Goal: Task Accomplishment & Management: Manage account settings

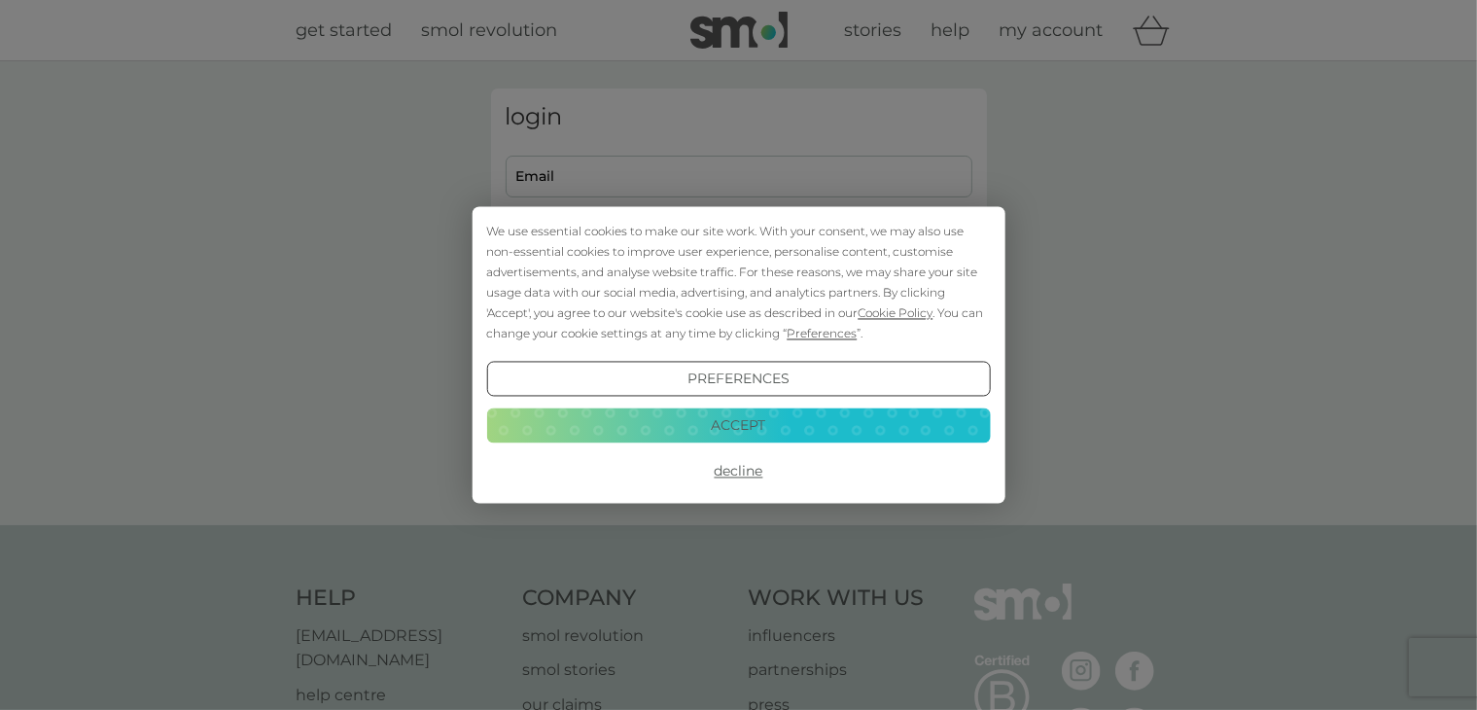
click at [727, 477] on button "Decline" at bounding box center [738, 471] width 504 height 35
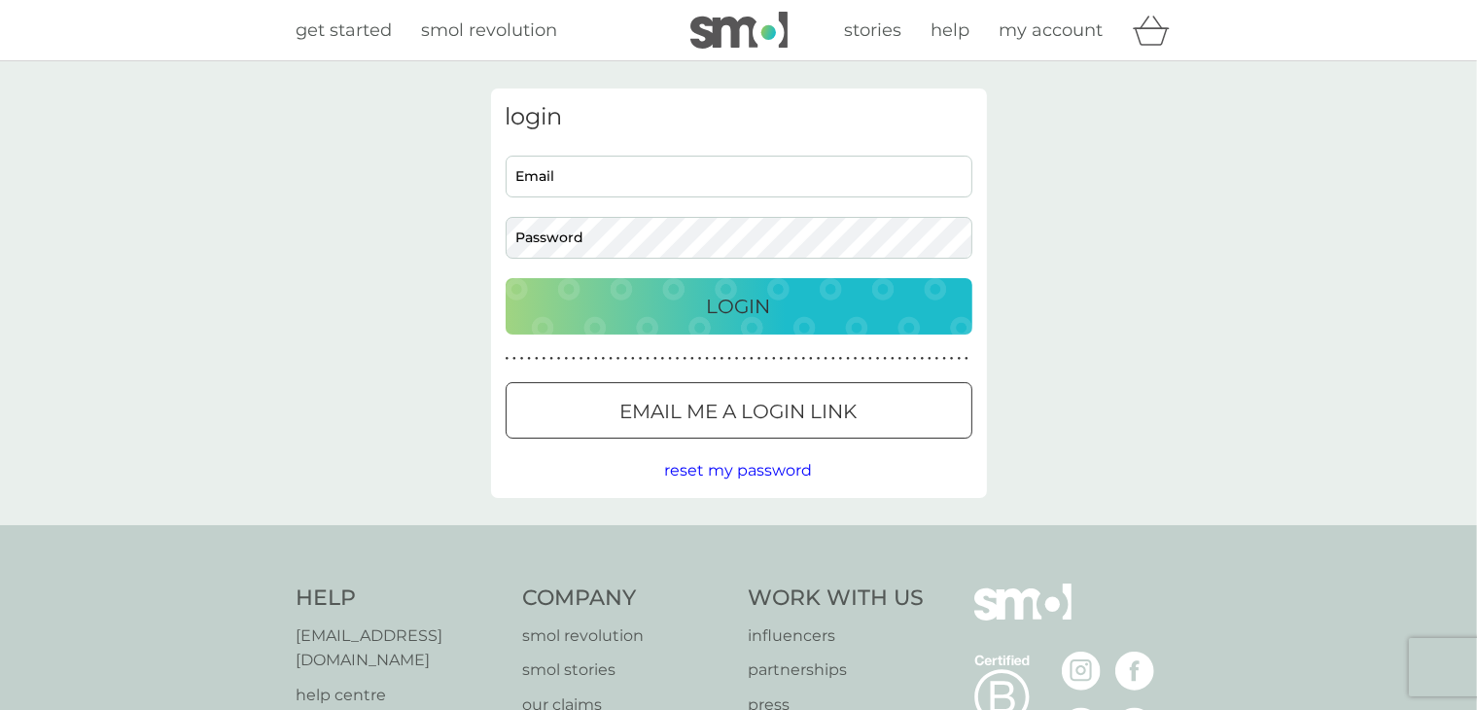
click at [671, 166] on input "Email" at bounding box center [739, 177] width 467 height 42
click at [687, 166] on input "Email" at bounding box center [739, 177] width 467 height 42
type input "thuyvi@hotmail.fr"
click at [706, 403] on div at bounding box center [739, 412] width 70 height 20
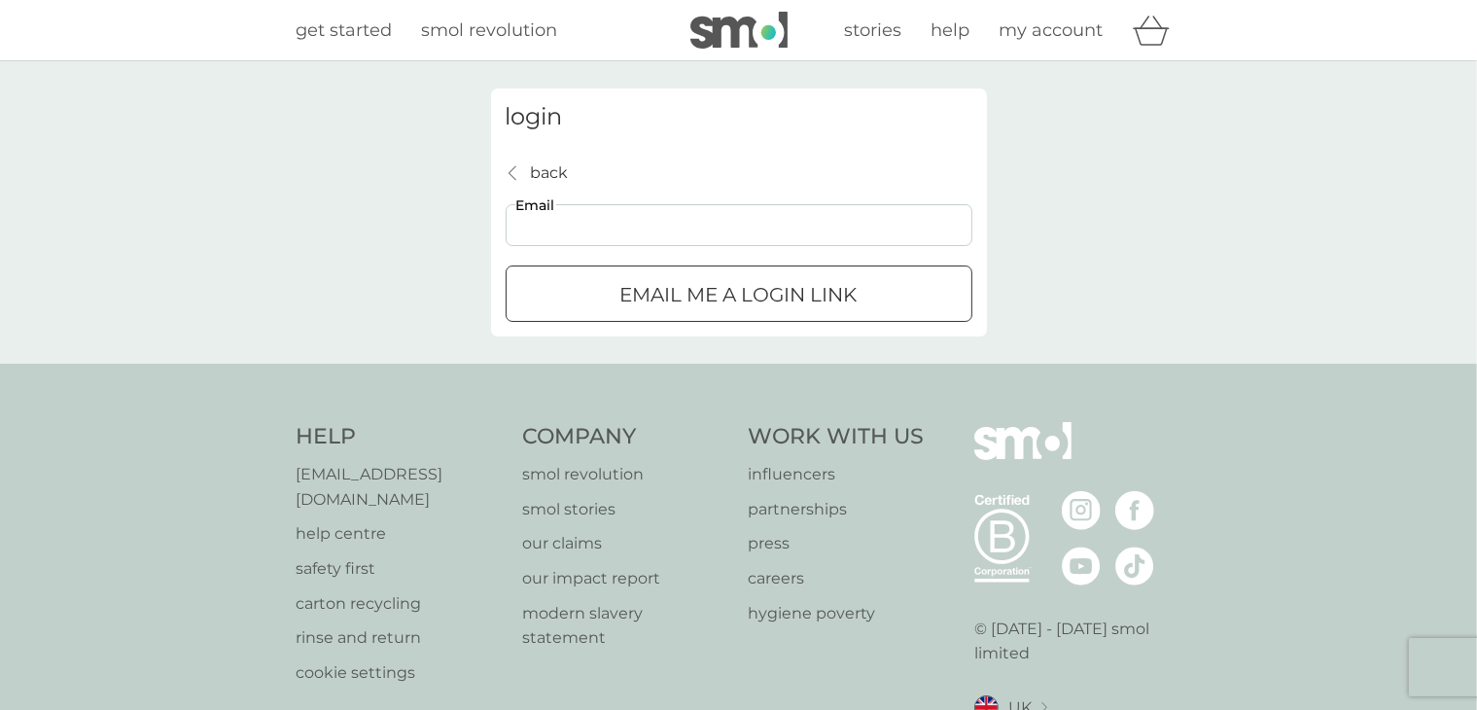
click at [660, 227] on input "Email" at bounding box center [739, 225] width 467 height 42
type input "thuyvi@hotmail.fr"
click at [642, 291] on p "Email me a login link" at bounding box center [738, 294] width 237 height 31
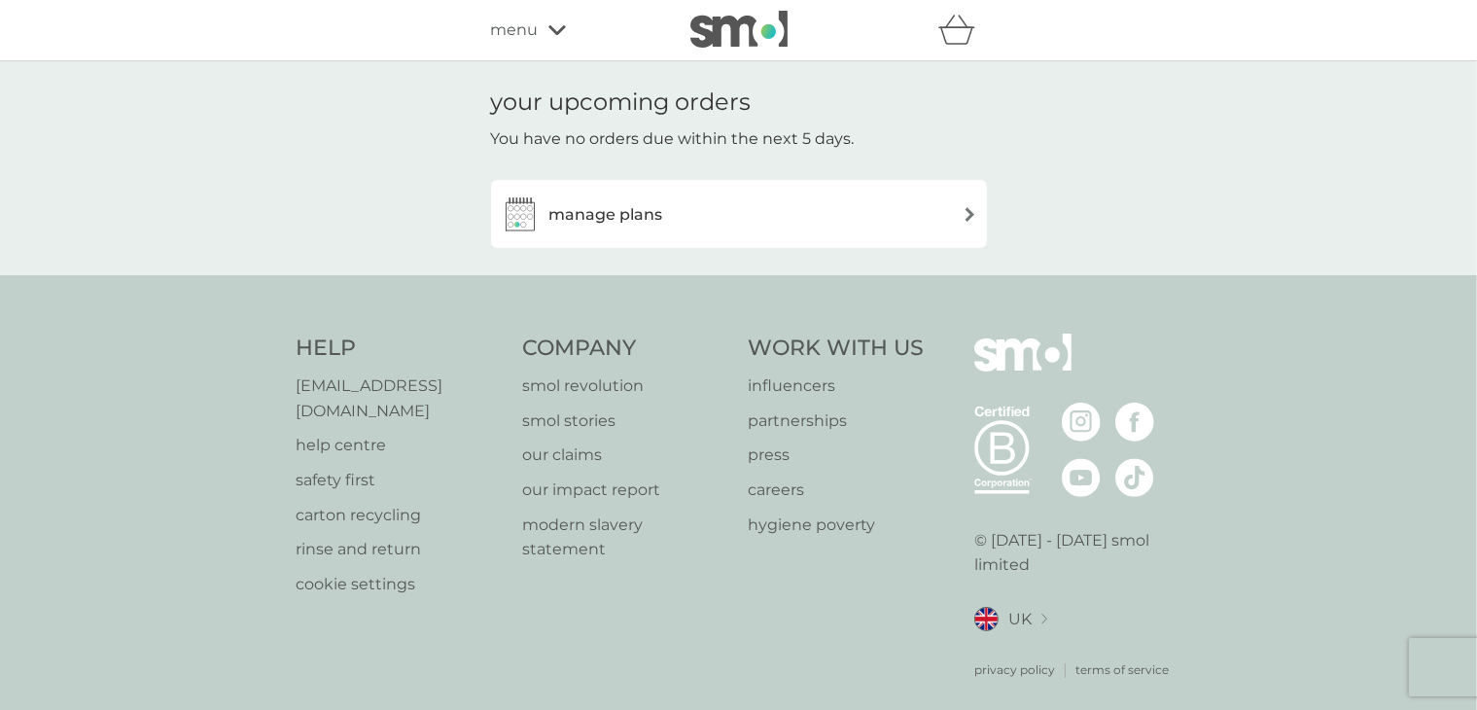
click at [651, 207] on h3 "manage plans" at bounding box center [606, 214] width 114 height 25
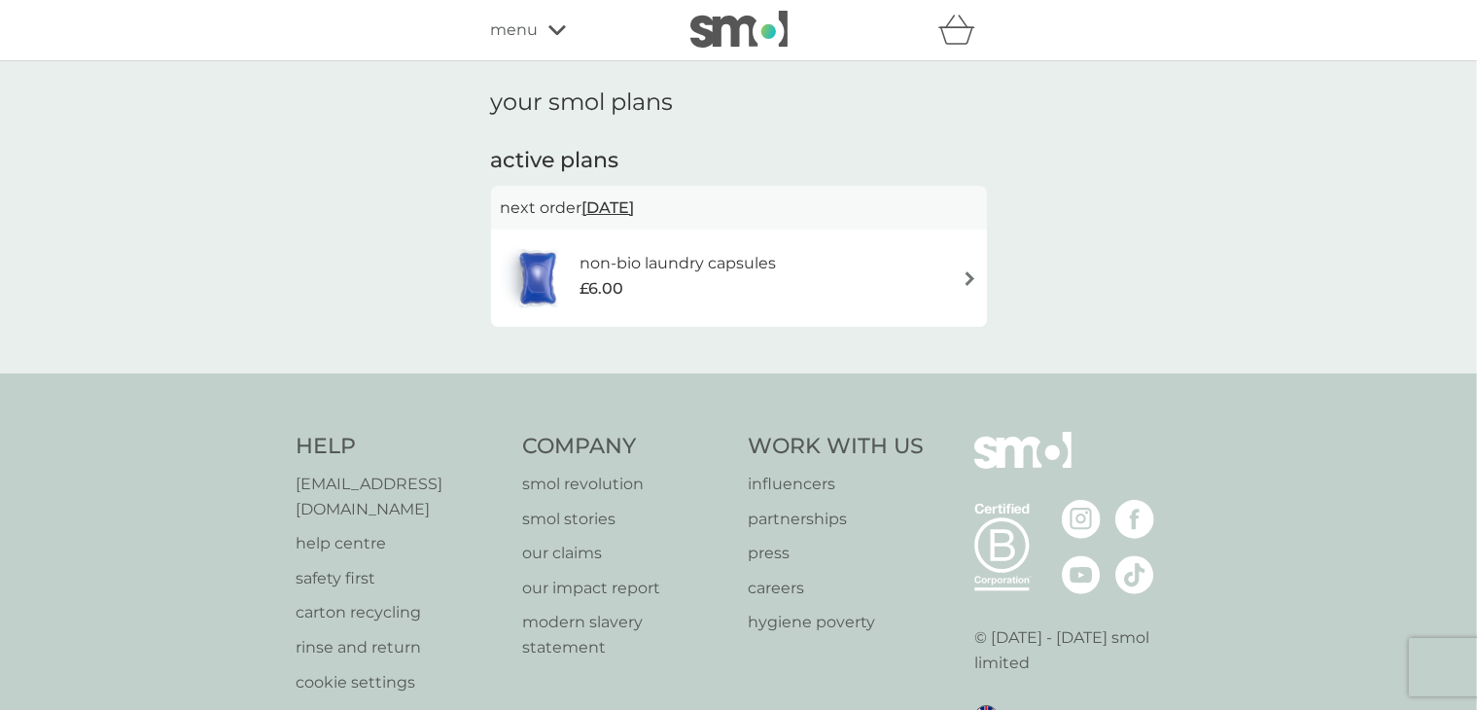
click at [683, 295] on div "£6.00" at bounding box center [678, 288] width 196 height 25
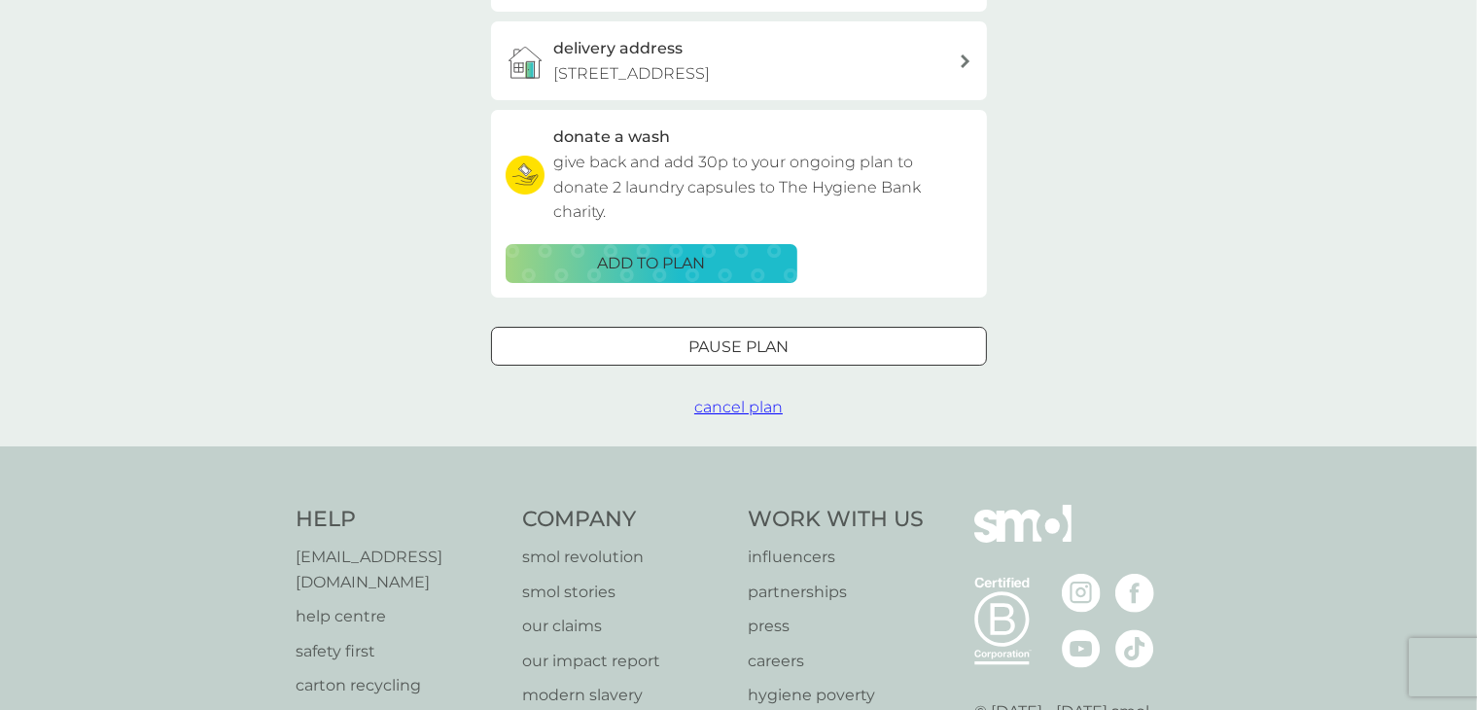
scroll to position [584, 0]
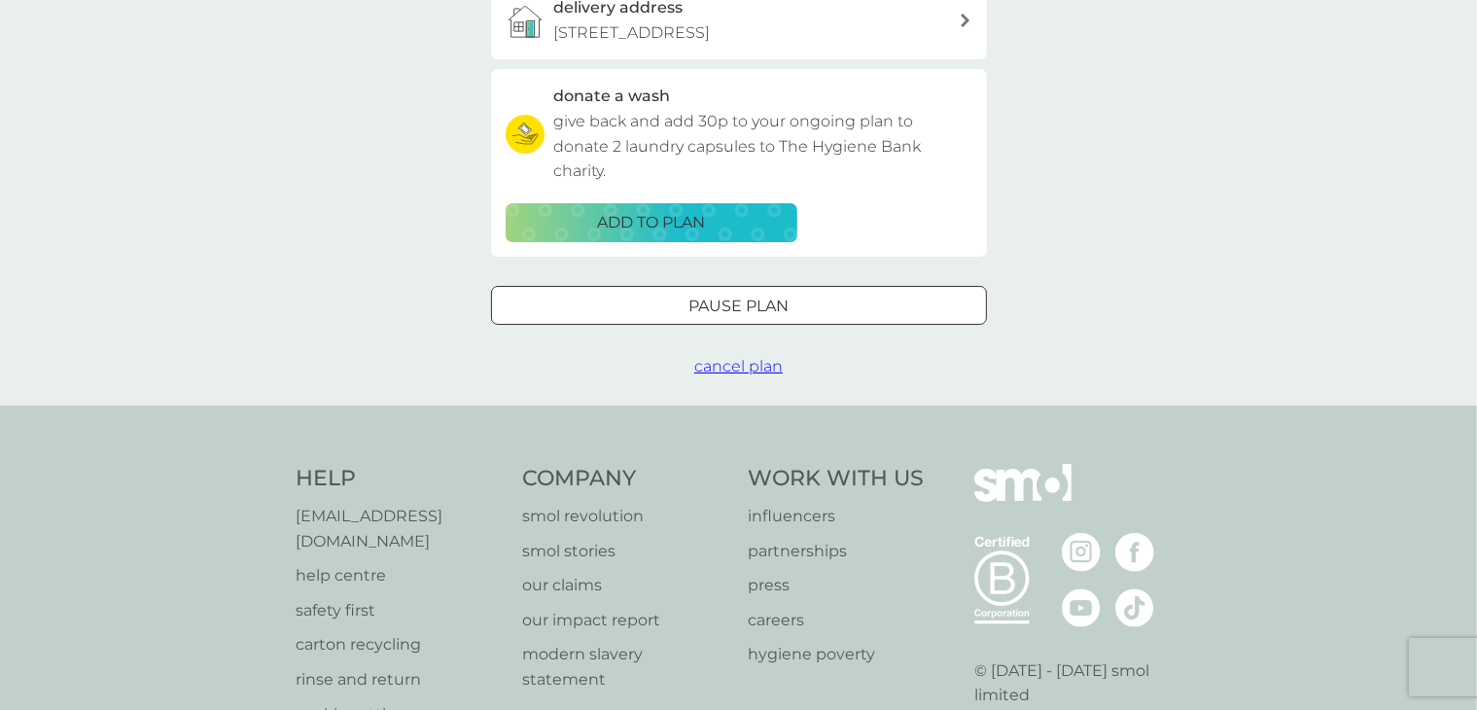
click at [735, 370] on span "cancel plan" at bounding box center [738, 366] width 88 height 18
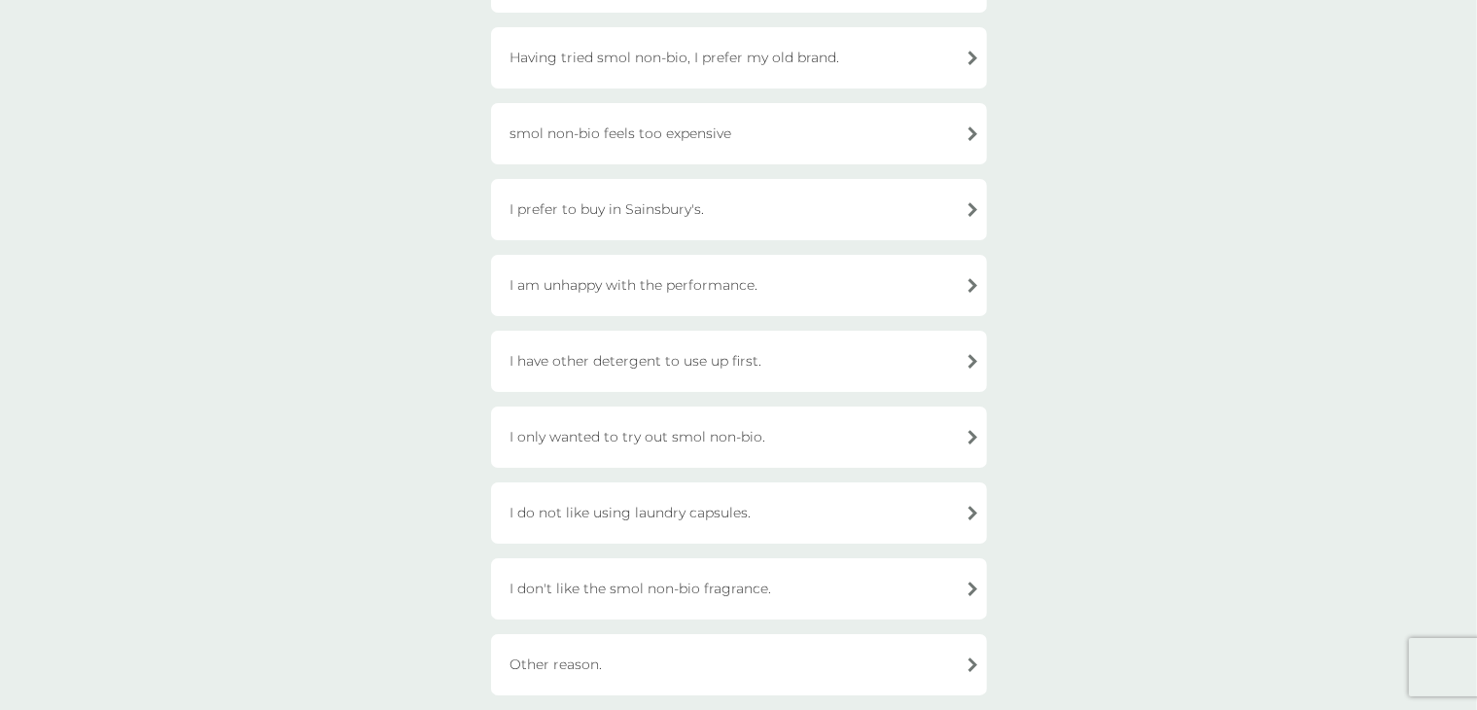
scroll to position [389, 0]
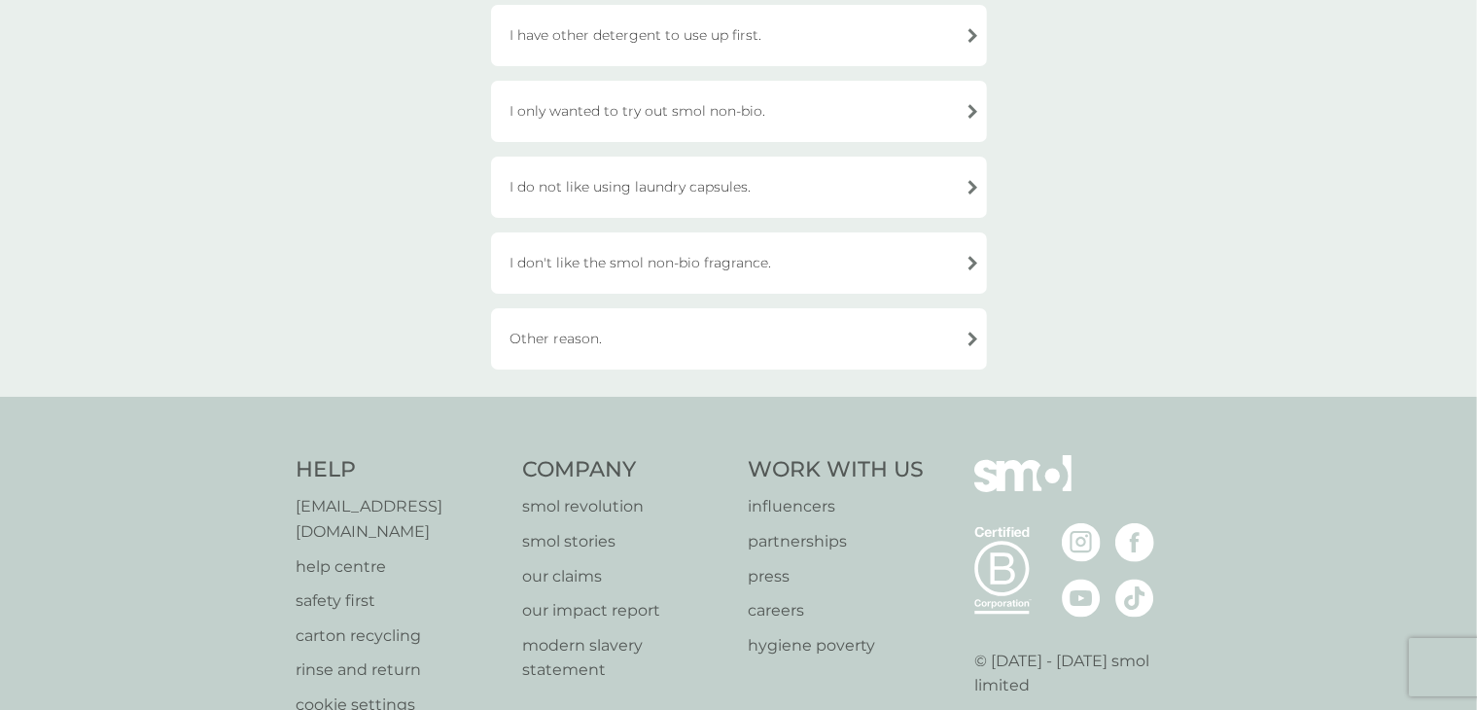
click at [716, 361] on div "Other reason." at bounding box center [739, 338] width 496 height 61
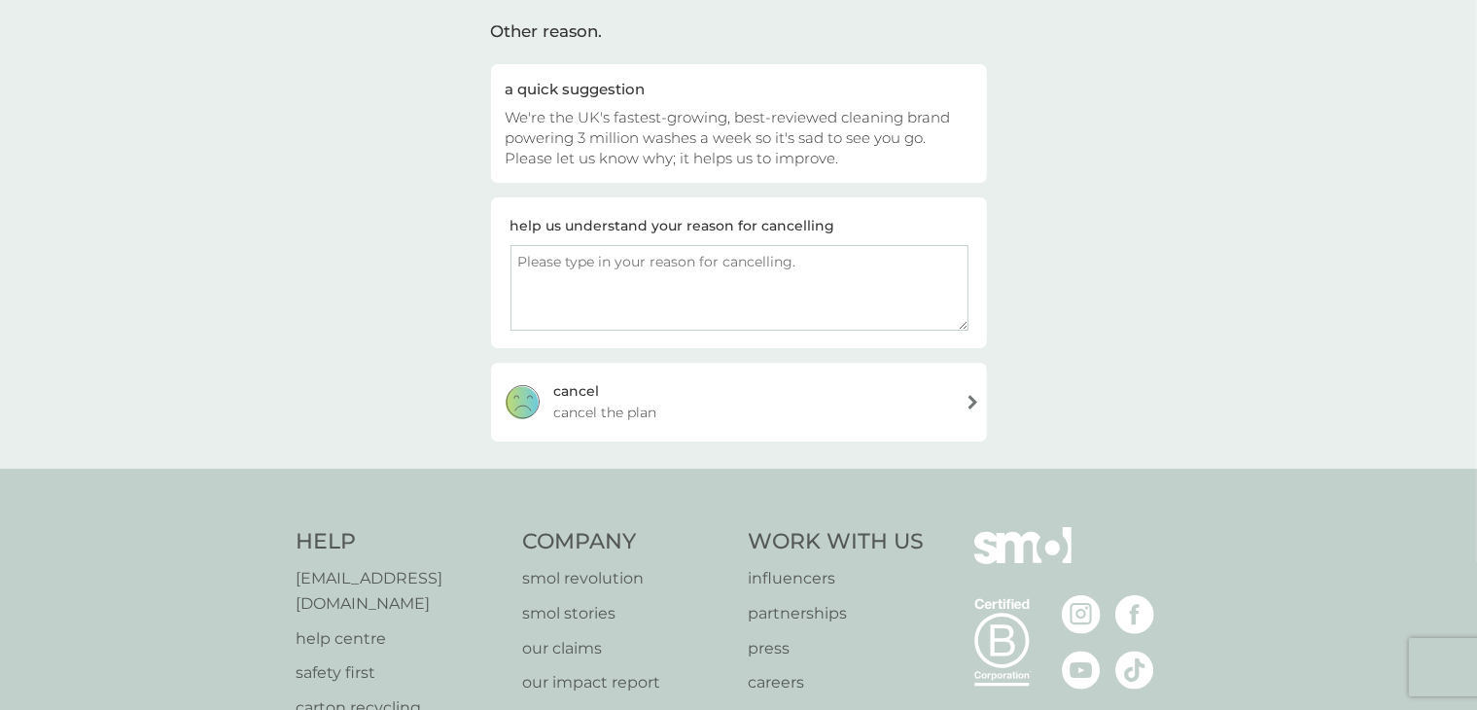
scroll to position [140, 0]
click at [665, 409] on div "[PERSON_NAME] the plan" at bounding box center [739, 406] width 496 height 78
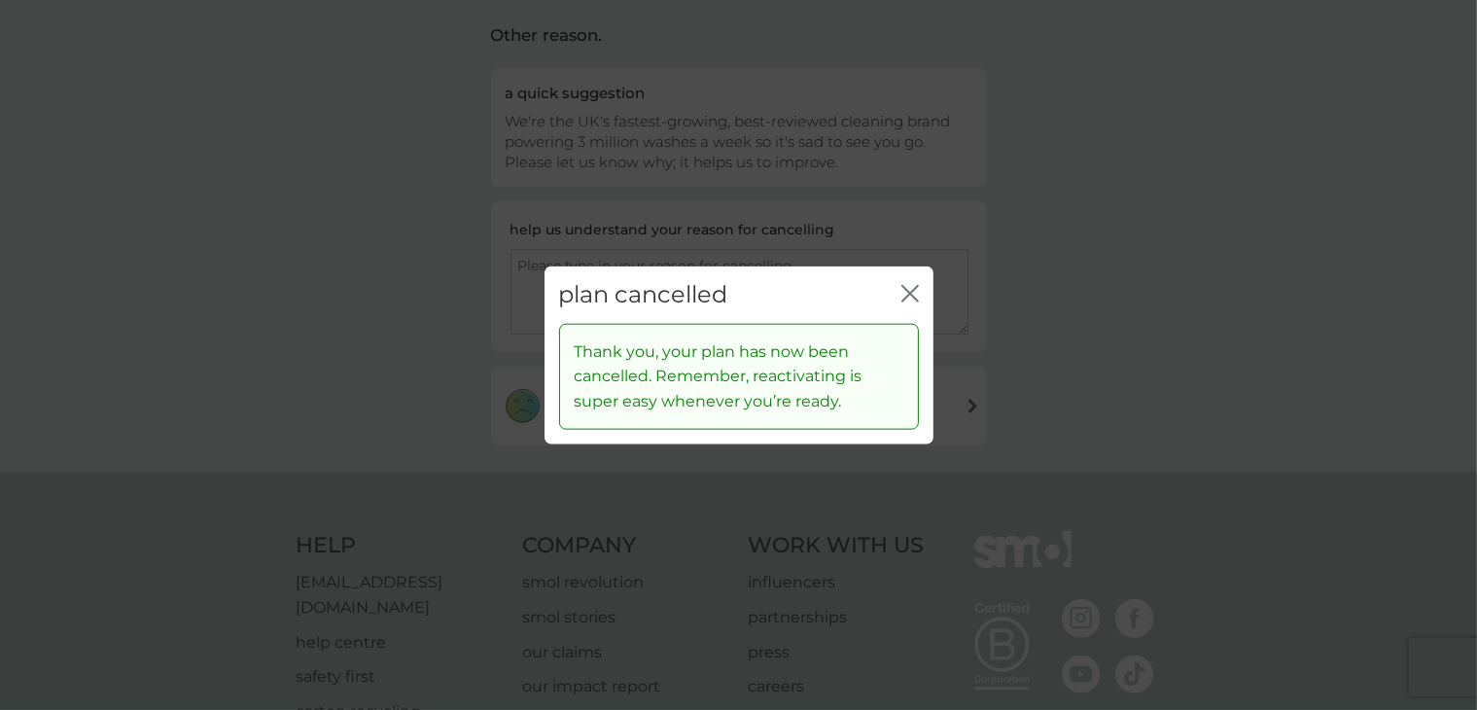
click at [904, 297] on icon "close" at bounding box center [906, 294] width 8 height 16
